Goal: Task Accomplishment & Management: Manage account settings

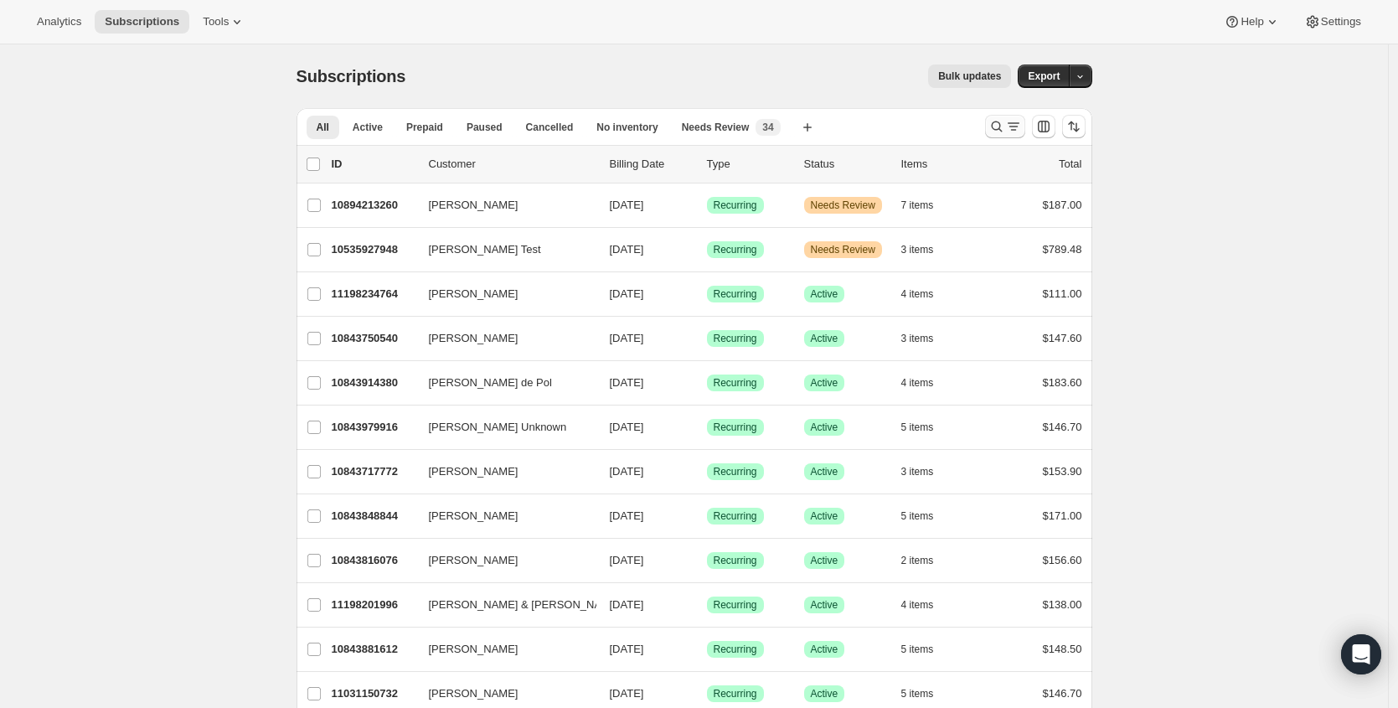
click at [1003, 115] on div at bounding box center [1035, 127] width 114 height 34
click at [999, 121] on icon "Search and filter results" at bounding box center [996, 126] width 17 height 17
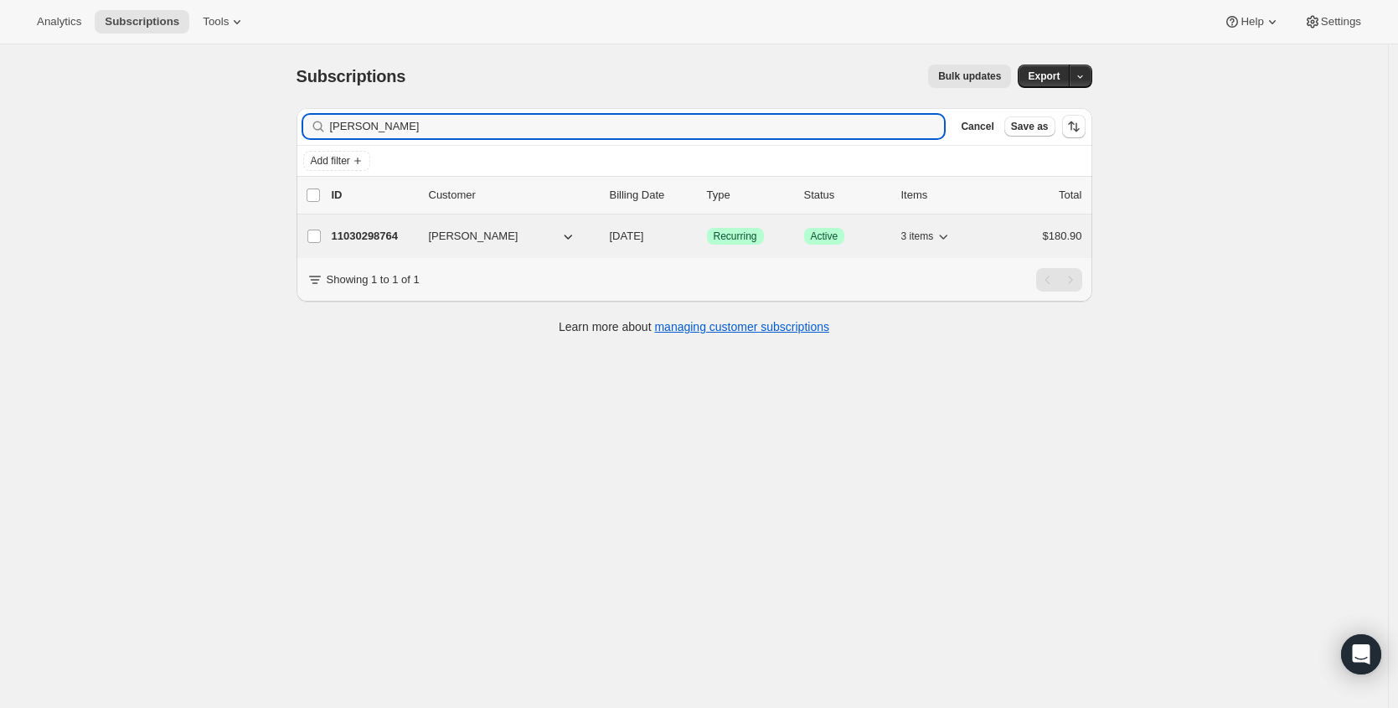
type input "[PERSON_NAME]"
click at [374, 243] on p "11030298764" at bounding box center [374, 236] width 84 height 17
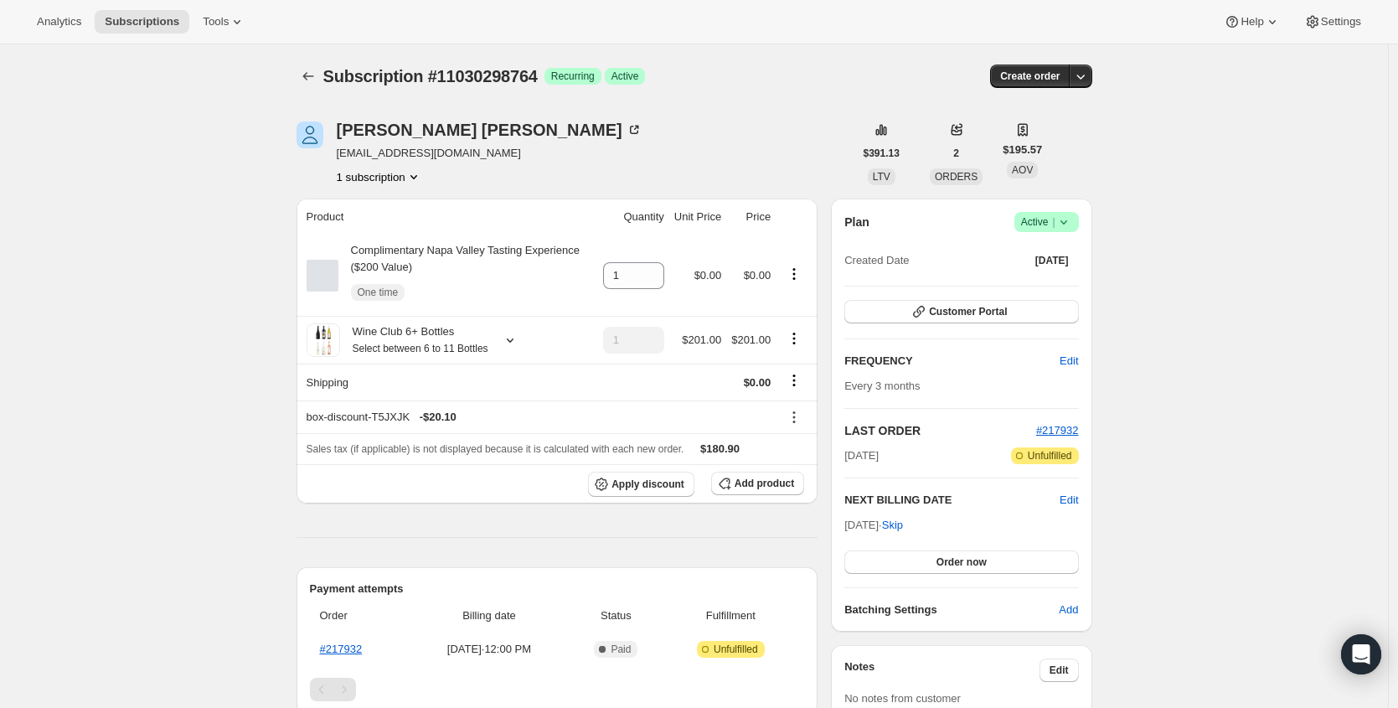
click at [418, 158] on span "[EMAIL_ADDRESS][DOMAIN_NAME]" at bounding box center [490, 153] width 306 height 17
click at [417, 158] on span "[EMAIL_ADDRESS][DOMAIN_NAME]" at bounding box center [490, 153] width 306 height 17
copy span "[EMAIL_ADDRESS][DOMAIN_NAME]"
